Goal: Navigation & Orientation: Find specific page/section

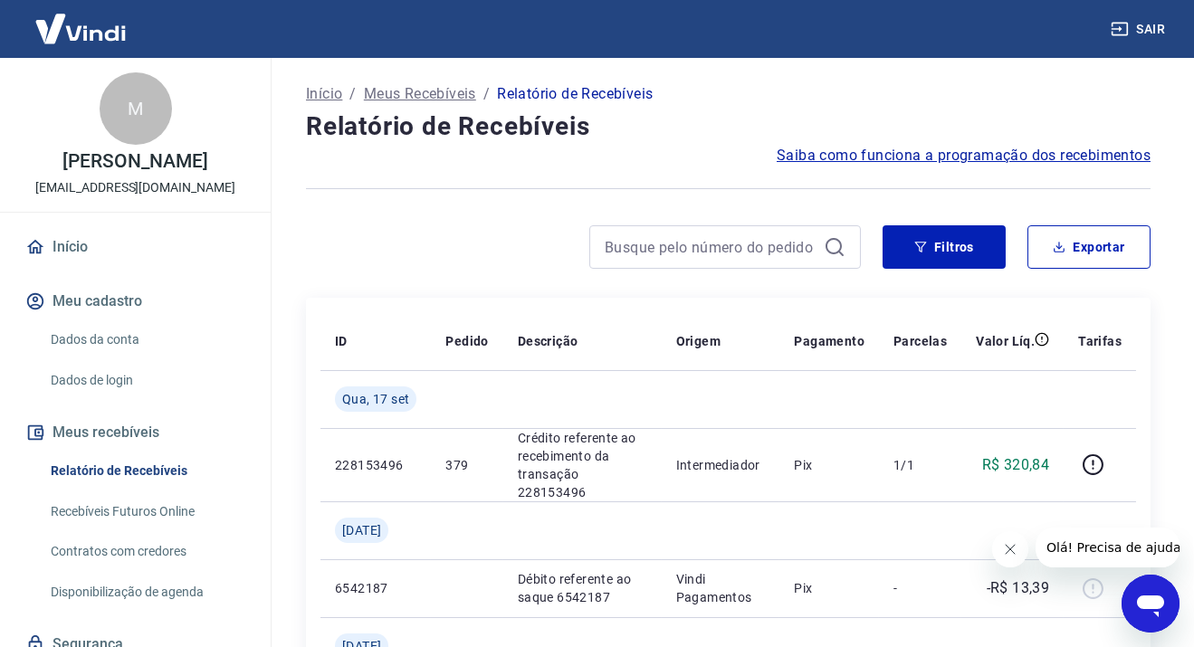
click at [81, 236] on link "Início" at bounding box center [135, 247] width 227 height 40
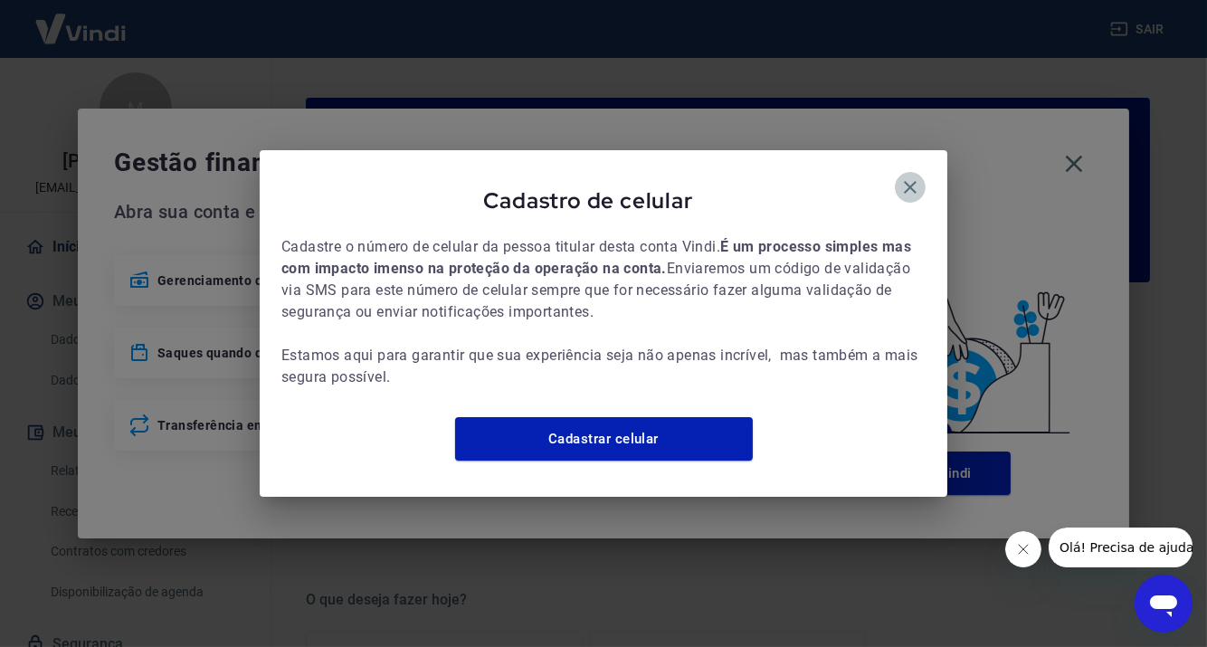
click at [921, 175] on button "button" at bounding box center [910, 187] width 31 height 31
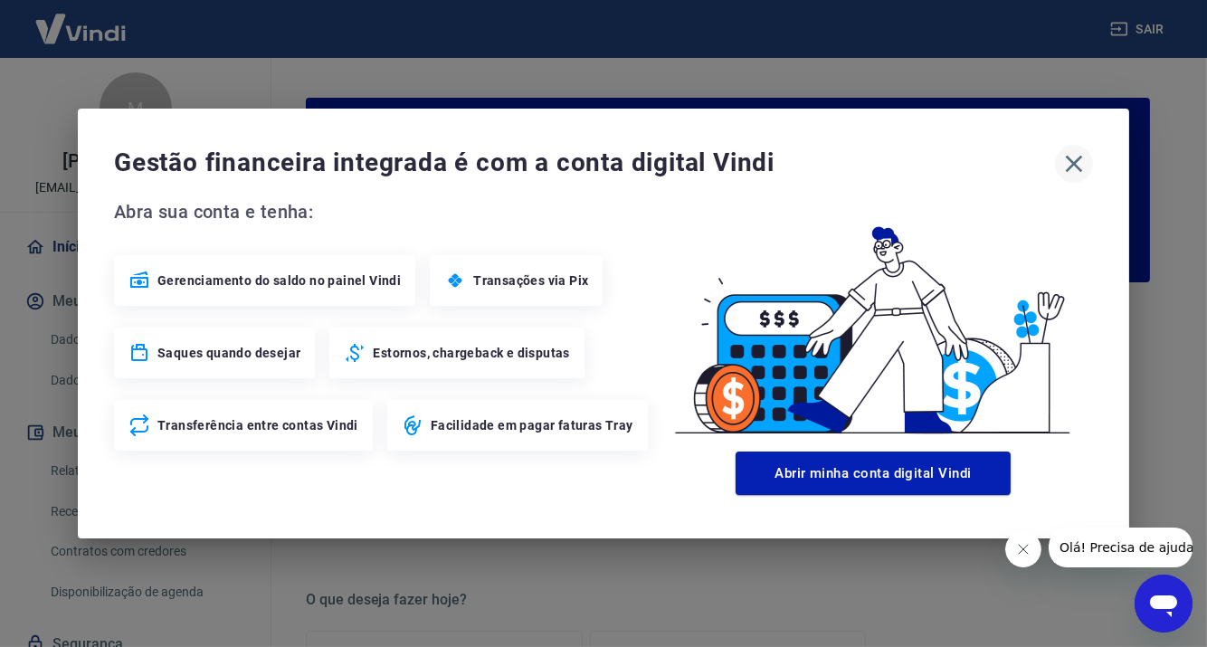
click at [1081, 165] on icon "button" at bounding box center [1074, 163] width 29 height 29
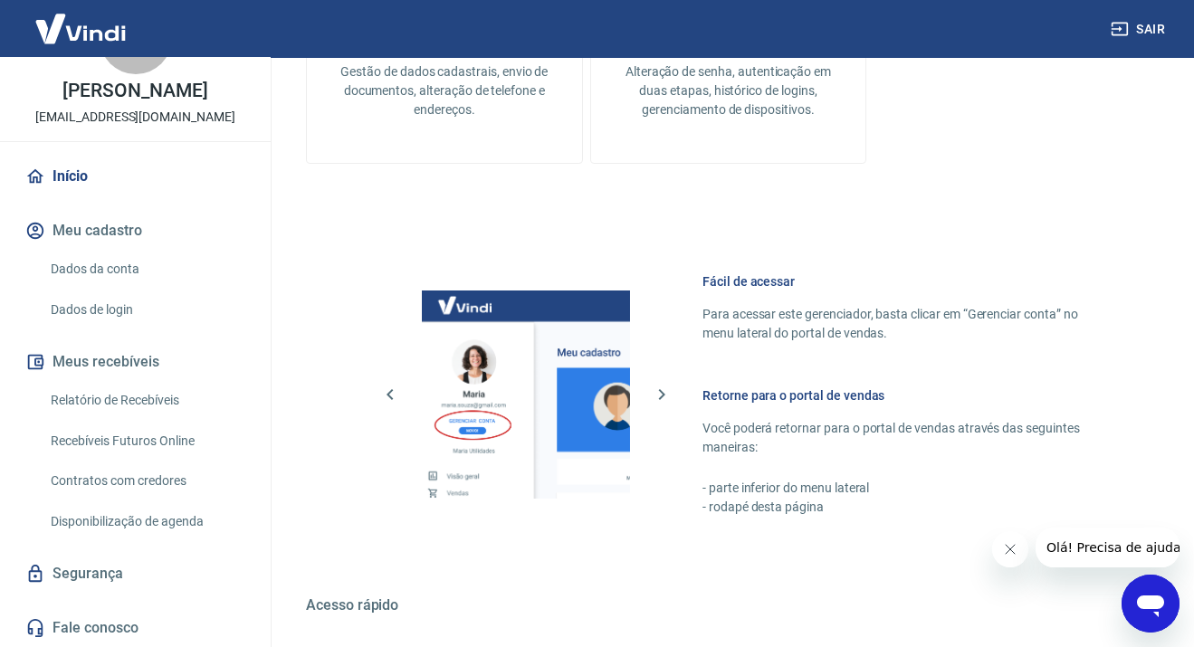
scroll to position [814, 0]
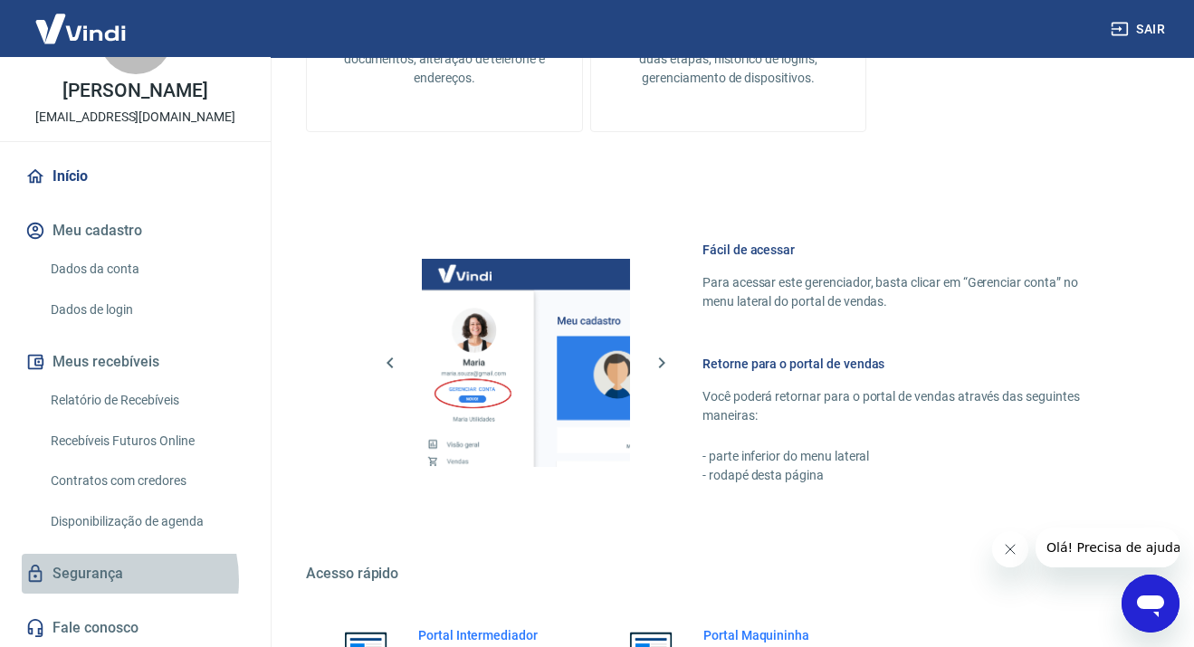
click at [101, 579] on link "Segurança" at bounding box center [135, 574] width 227 height 40
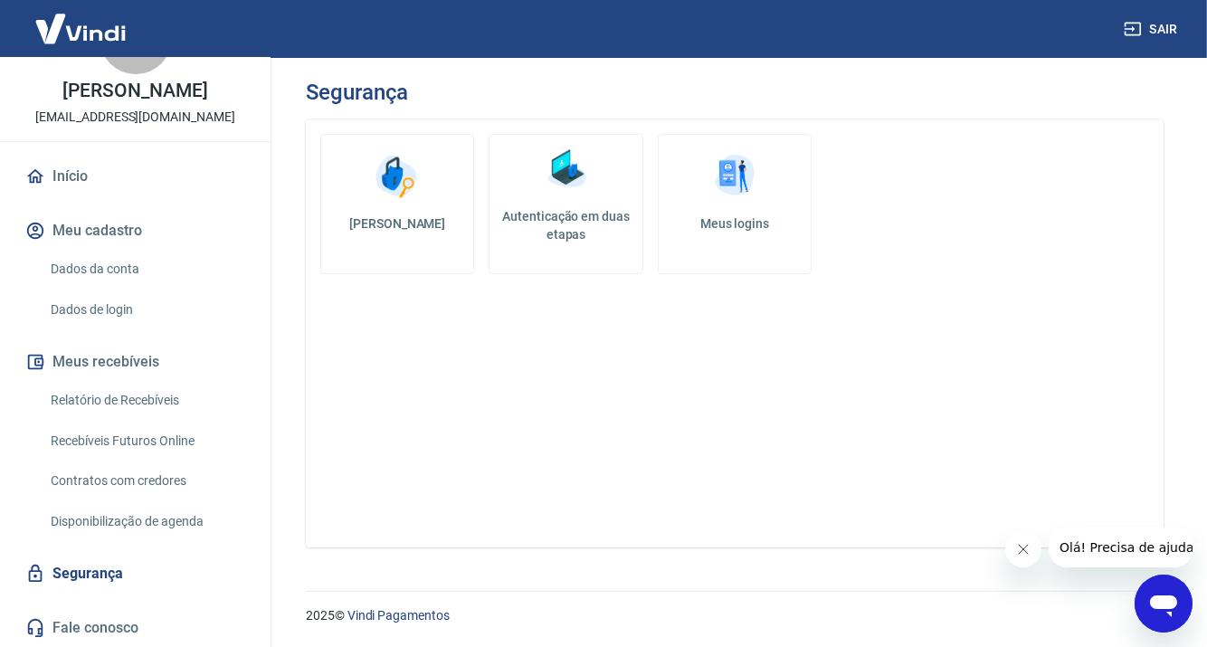
click at [132, 189] on link "Início" at bounding box center [135, 177] width 227 height 40
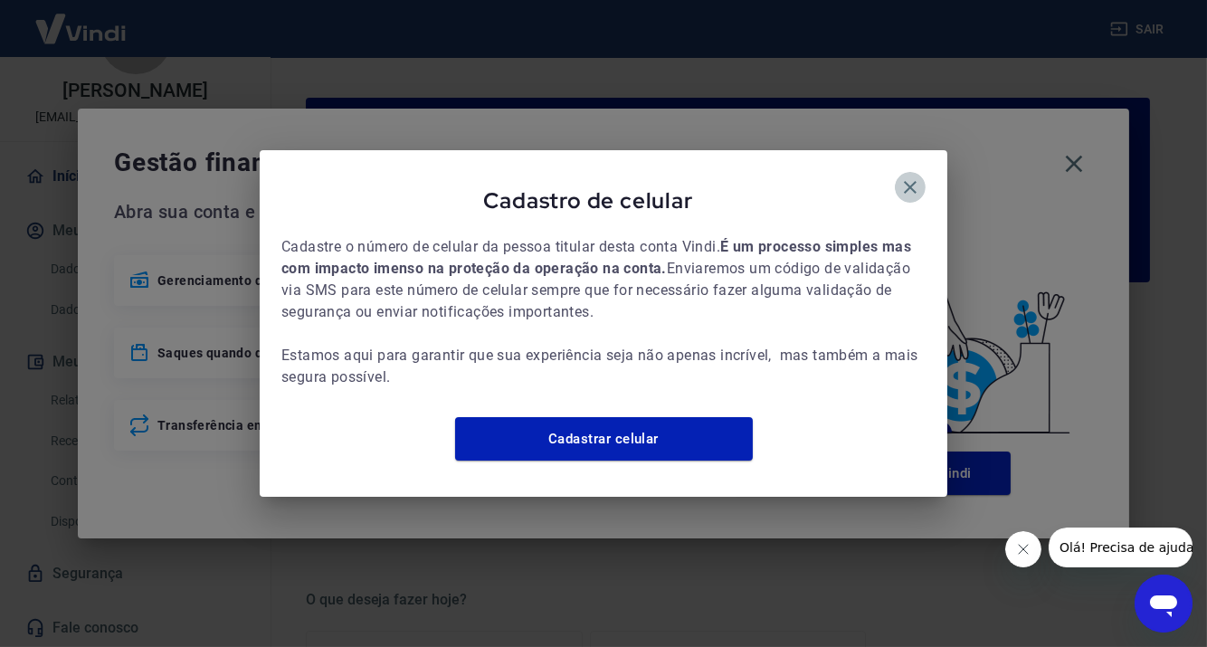
click at [911, 181] on icon "button" at bounding box center [910, 187] width 13 height 13
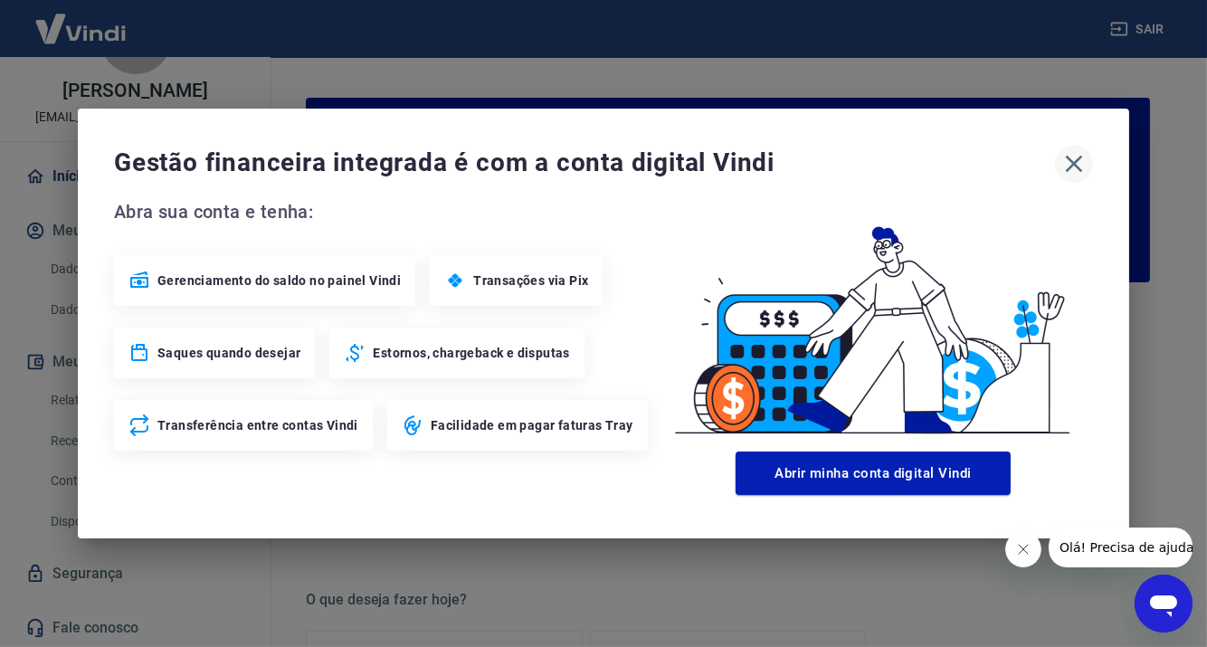
click at [1069, 166] on icon "button" at bounding box center [1074, 163] width 29 height 29
